Goal: Obtain resource: Download file/media

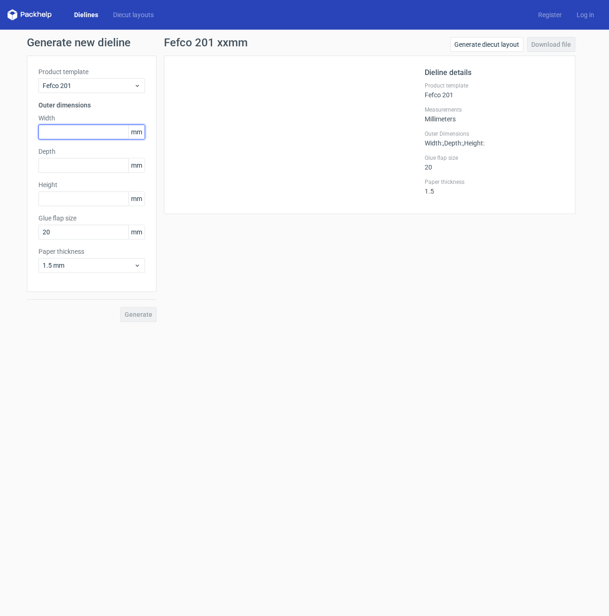
click at [75, 130] on input "text" at bounding box center [91, 132] width 107 height 15
type input "344"
type input "290"
type input "228"
click at [143, 314] on span "Generate" at bounding box center [139, 314] width 28 height 6
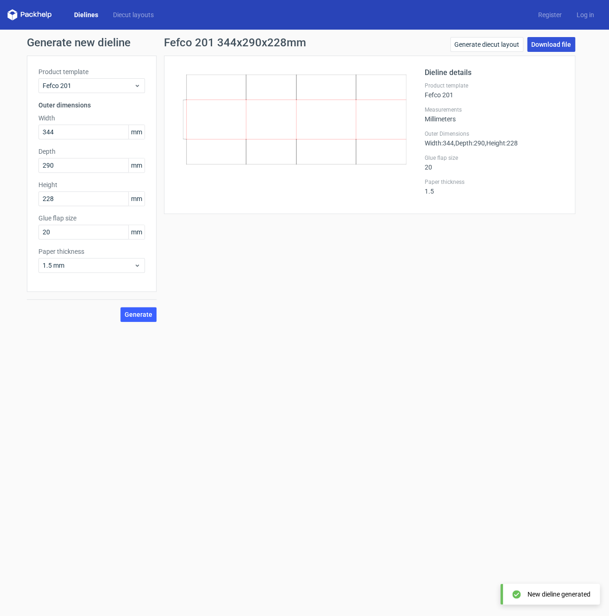
click at [547, 43] on link "Download file" at bounding box center [551, 44] width 48 height 15
click at [141, 89] on div "Fefco 201" at bounding box center [91, 85] width 107 height 15
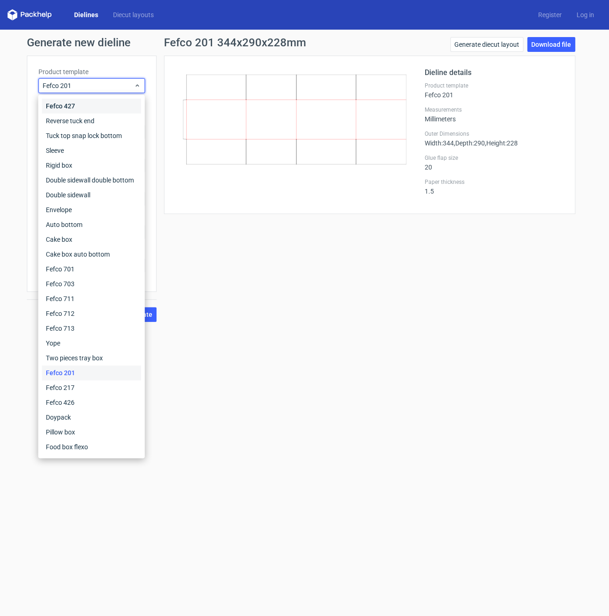
click at [119, 106] on div "Fefco 427" at bounding box center [91, 106] width 99 height 15
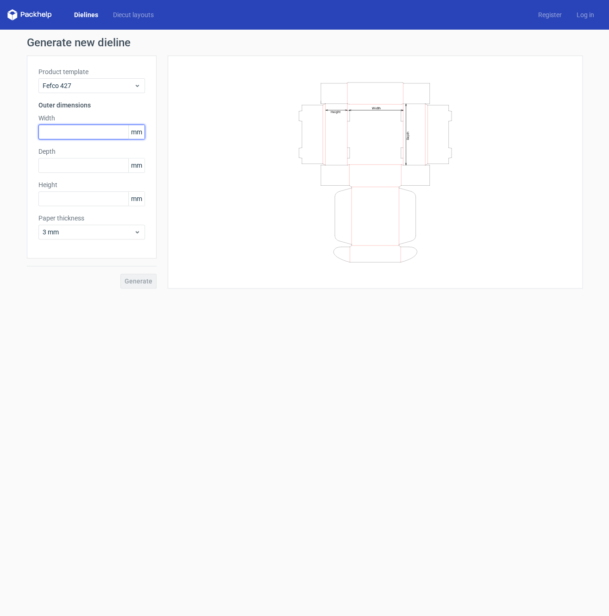
click at [62, 133] on input "text" at bounding box center [91, 132] width 107 height 15
type input "300"
type input "150"
type input "100"
click at [120, 274] on button "Generate" at bounding box center [138, 281] width 36 height 15
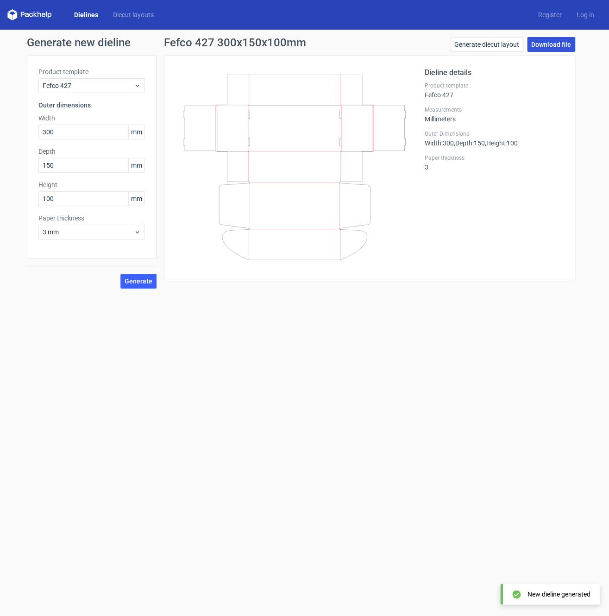
click at [545, 45] on link "Download file" at bounding box center [551, 44] width 48 height 15
click at [121, 89] on span "Fefco 427" at bounding box center [88, 85] width 91 height 9
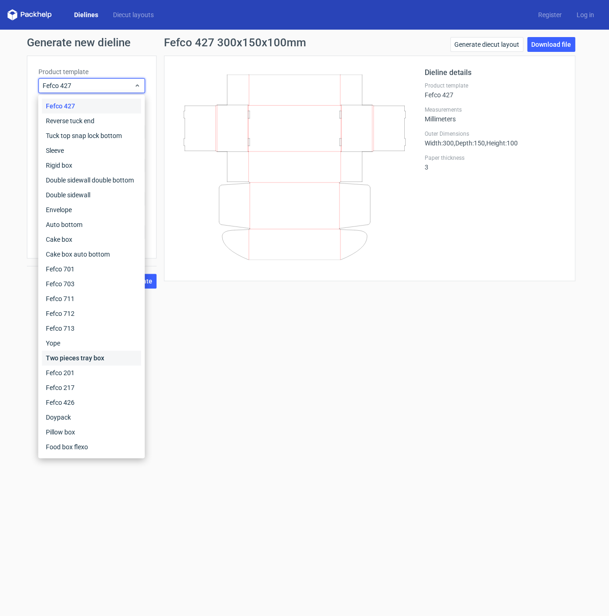
click at [99, 359] on div "Two pieces tray box" at bounding box center [91, 358] width 99 height 15
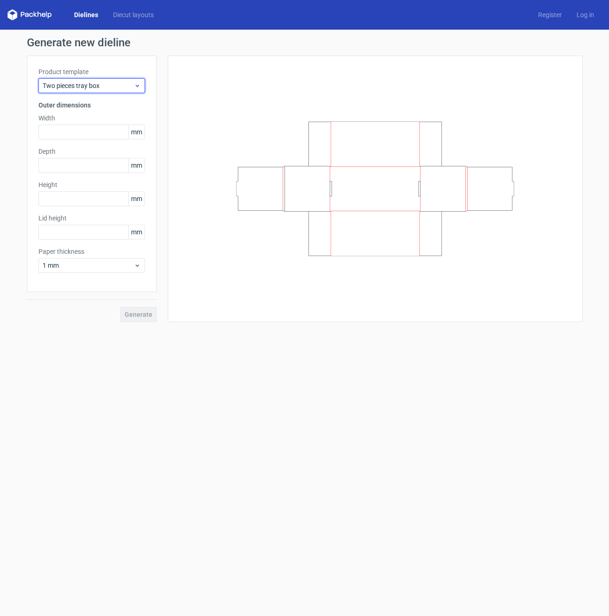
click at [133, 84] on span "Two pieces tray box" at bounding box center [88, 85] width 91 height 9
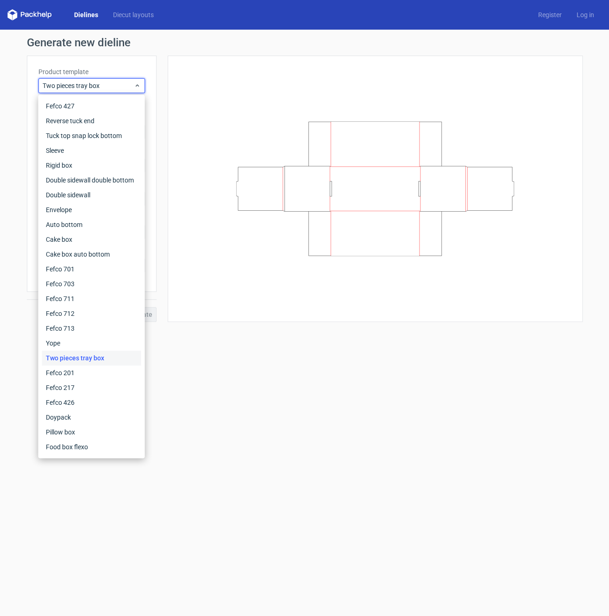
click at [215, 87] on div at bounding box center [375, 188] width 392 height 243
